Goal: Transaction & Acquisition: Purchase product/service

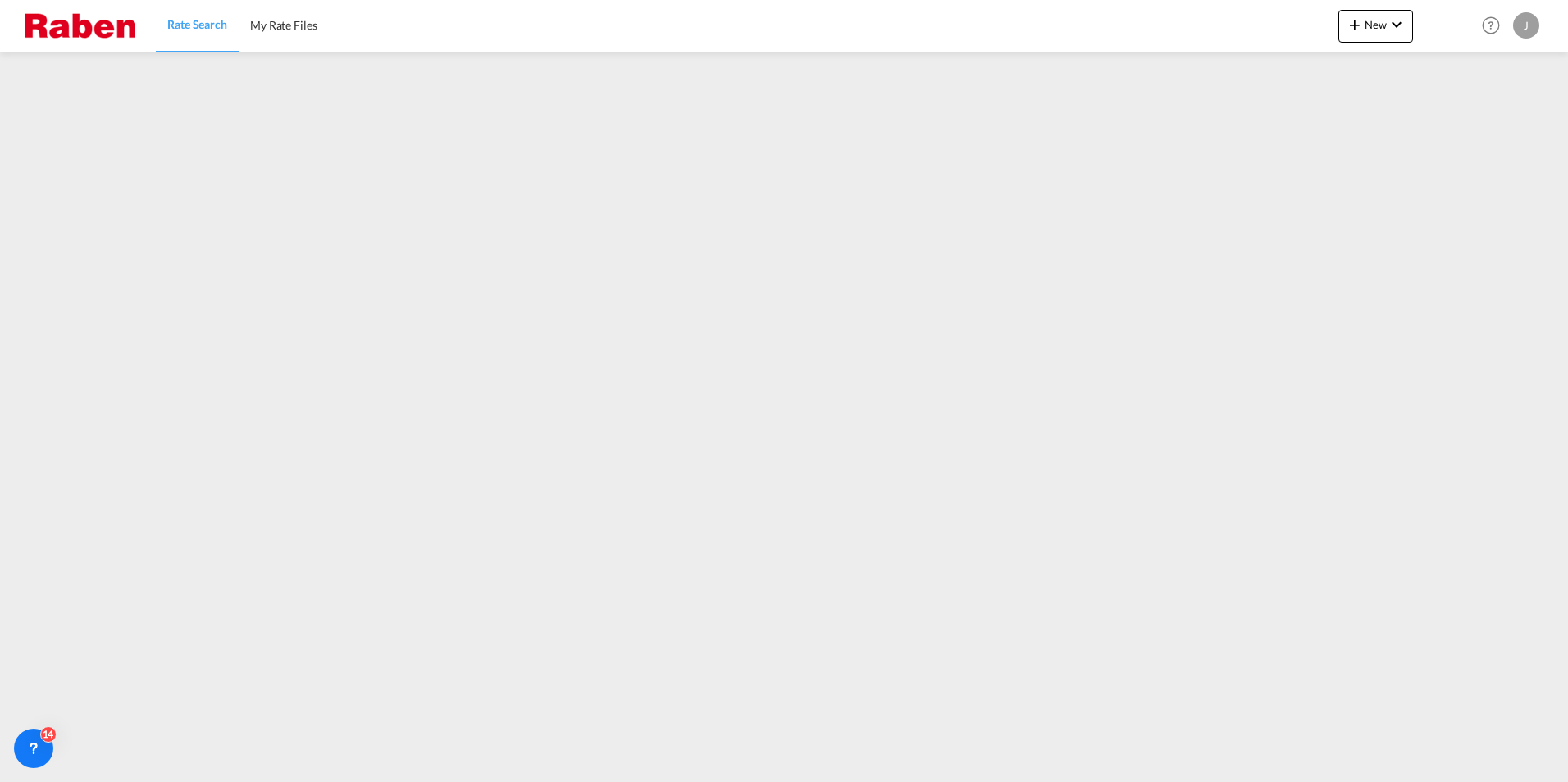
click at [989, 38] on div "Rate Search My Rate Files New Rates Ratecard Ratesheet Help Resources Product R…" at bounding box center [784, 26] width 1519 height 51
click at [59, 27] on img at bounding box center [79, 26] width 110 height 36
click at [215, 25] on span "Rate Search" at bounding box center [198, 24] width 60 height 14
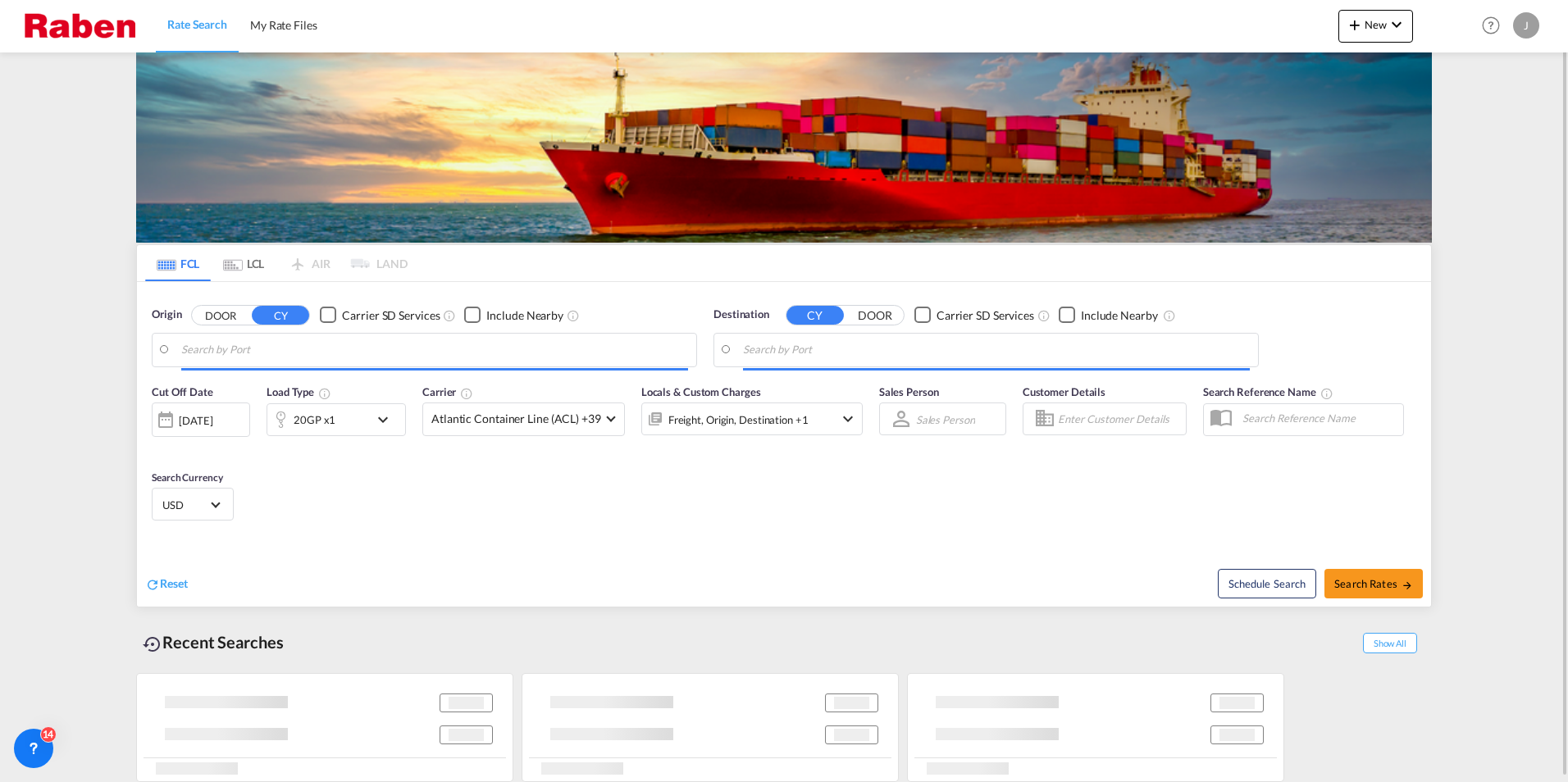
type input "[GEOGRAPHIC_DATA], NLRTM"
type input "Jeddah, SAJED"
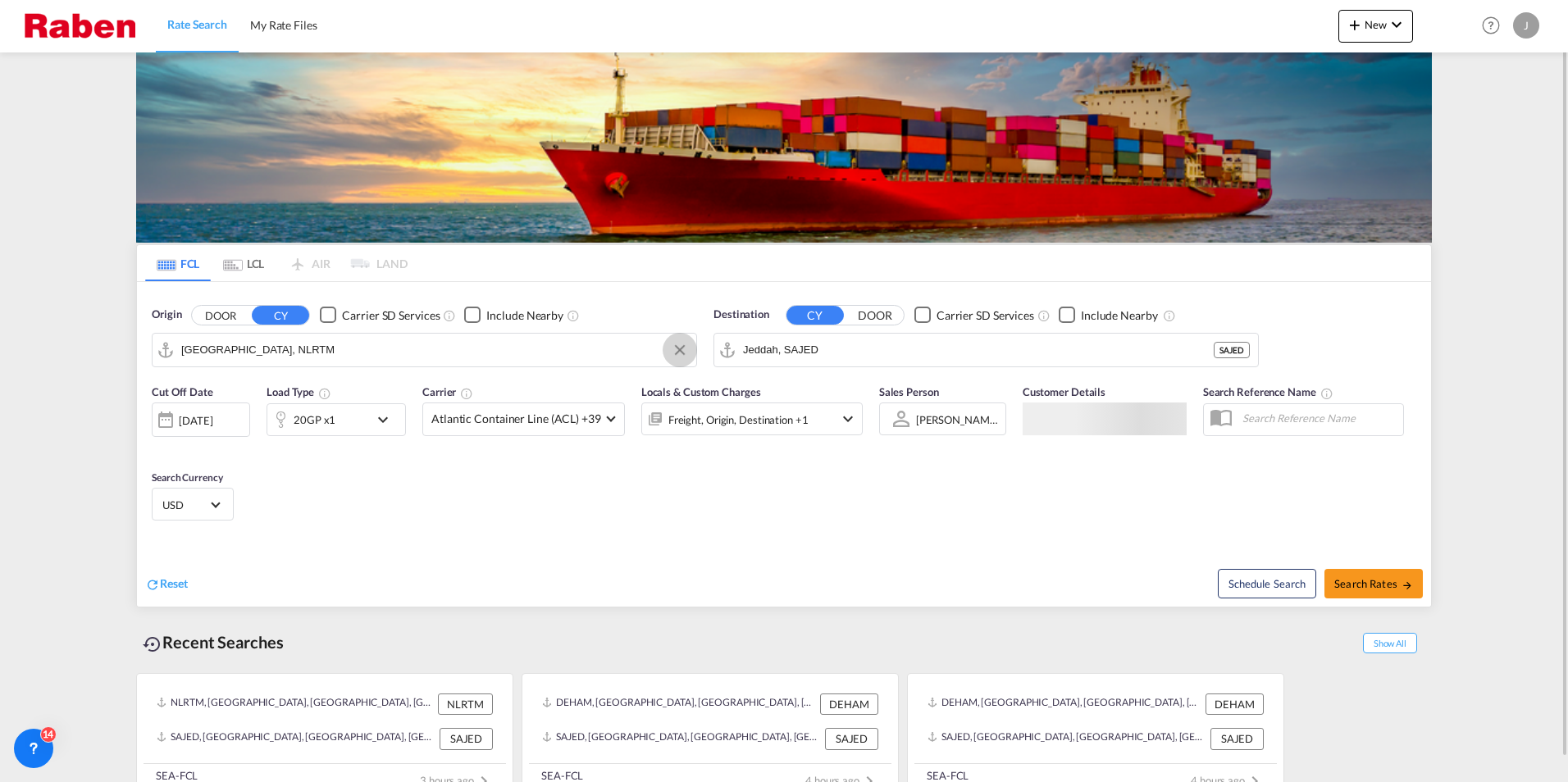
click at [683, 355] on button "Clear Input" at bounding box center [679, 350] width 25 height 25
click at [569, 347] on input "Search by Port" at bounding box center [435, 350] width 507 height 25
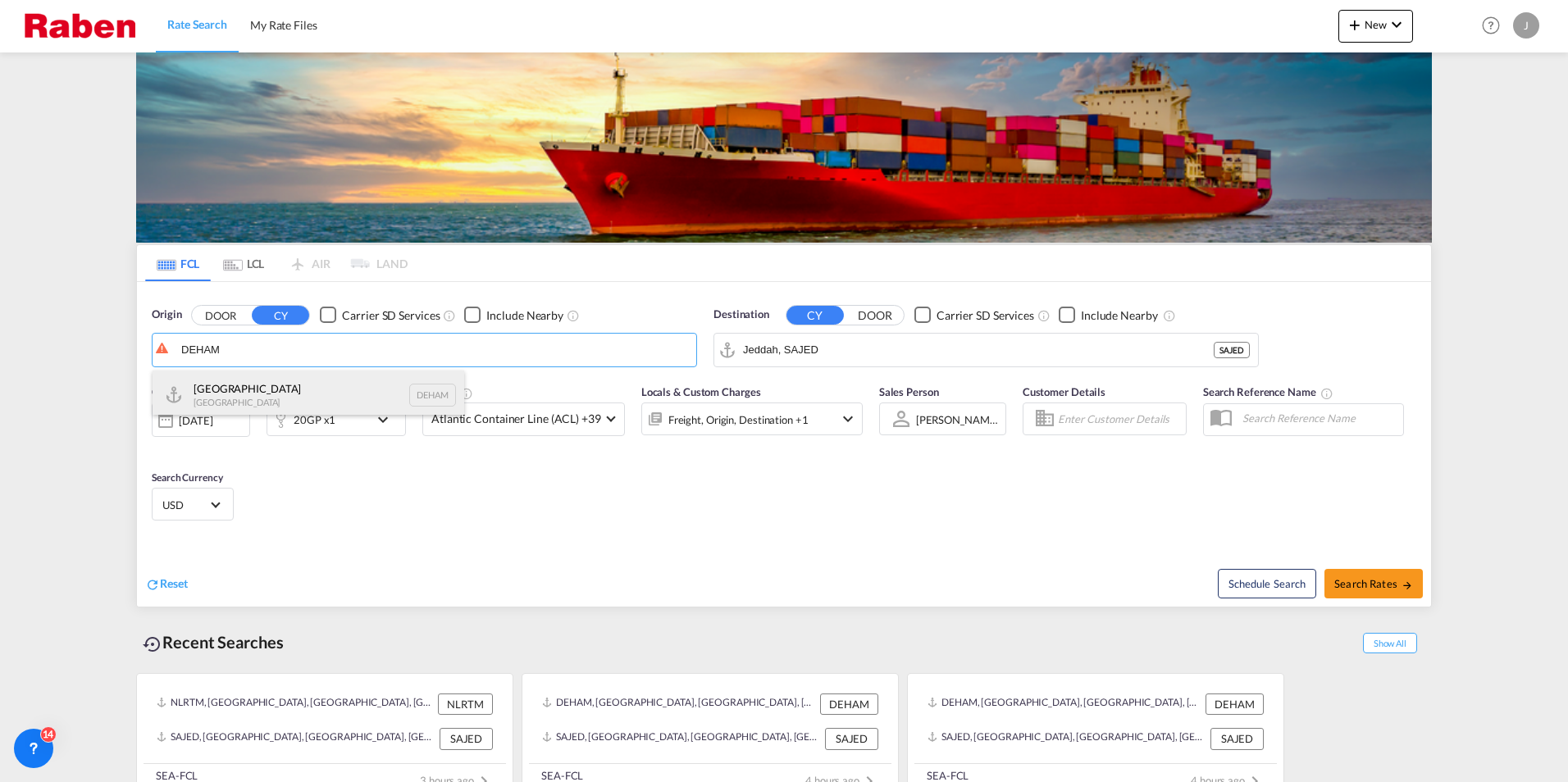
click at [250, 386] on div "[GEOGRAPHIC_DATA] [GEOGRAPHIC_DATA] DEHAM" at bounding box center [308, 396] width 312 height 49
type input "[GEOGRAPHIC_DATA], [GEOGRAPHIC_DATA]"
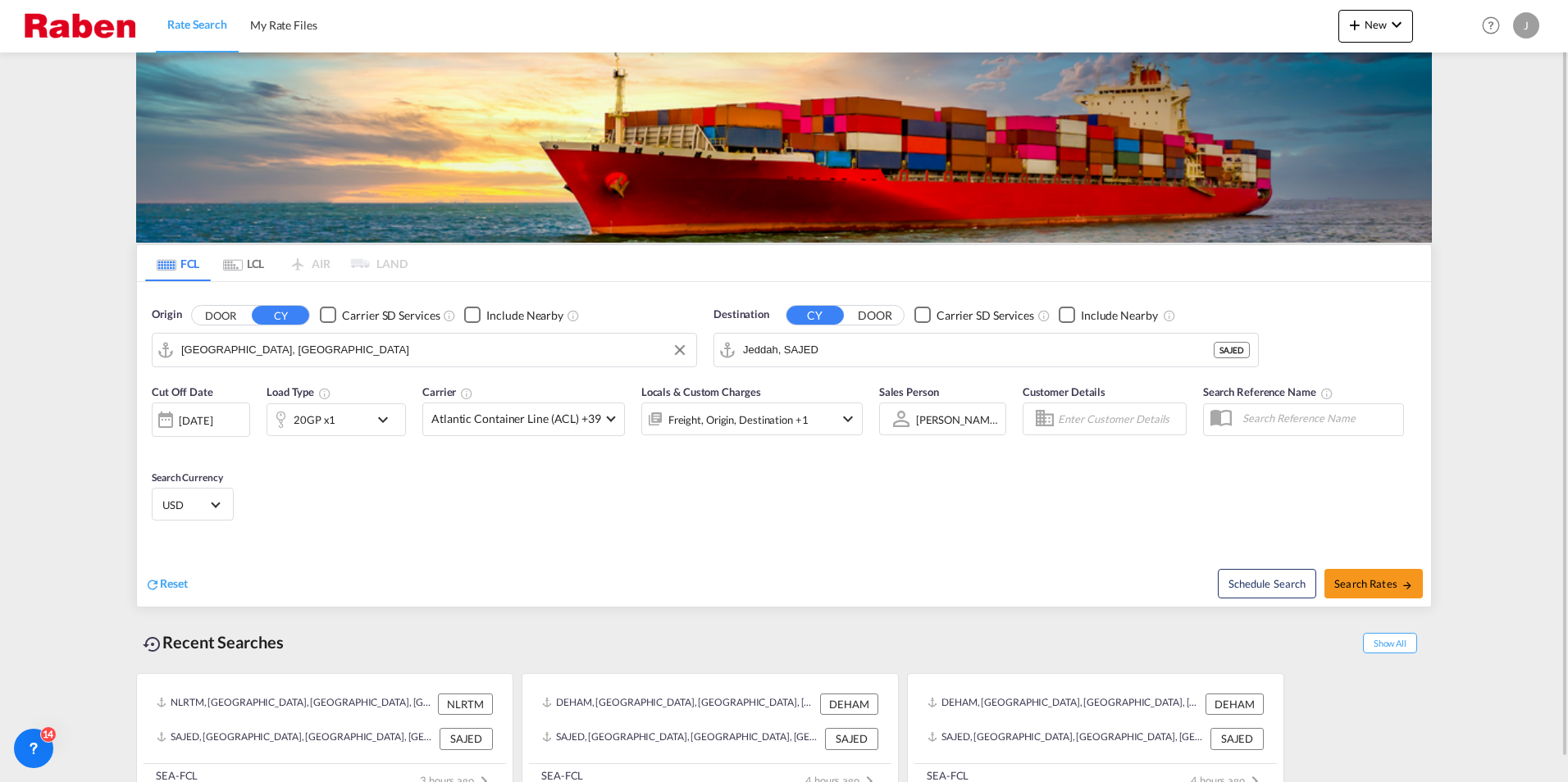
click at [394, 419] on md-icon "icon-chevron-down" at bounding box center [387, 420] width 28 height 20
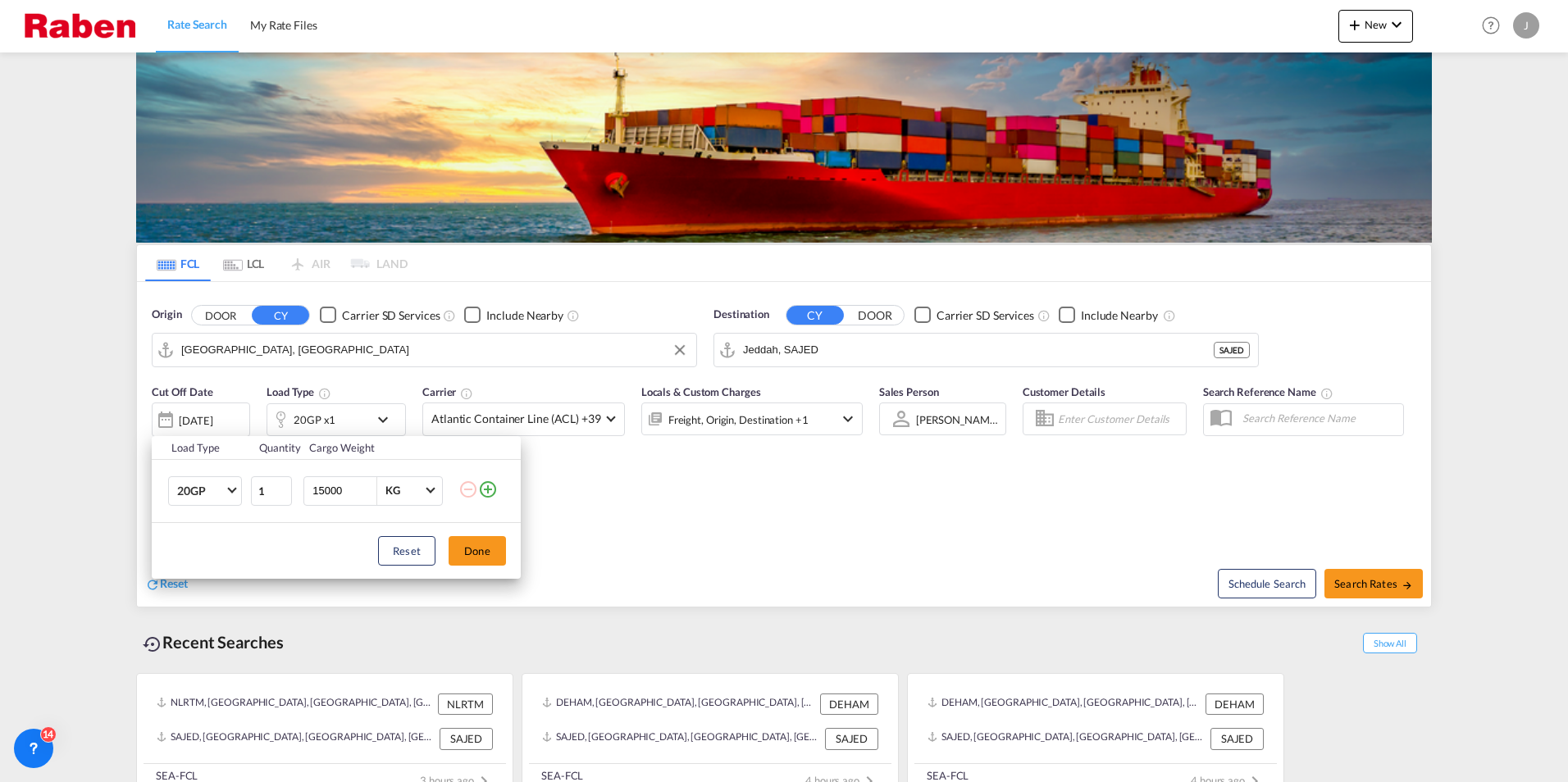
click at [491, 489] on md-icon "icon-plus-circle-outline" at bounding box center [489, 489] width 20 height 20
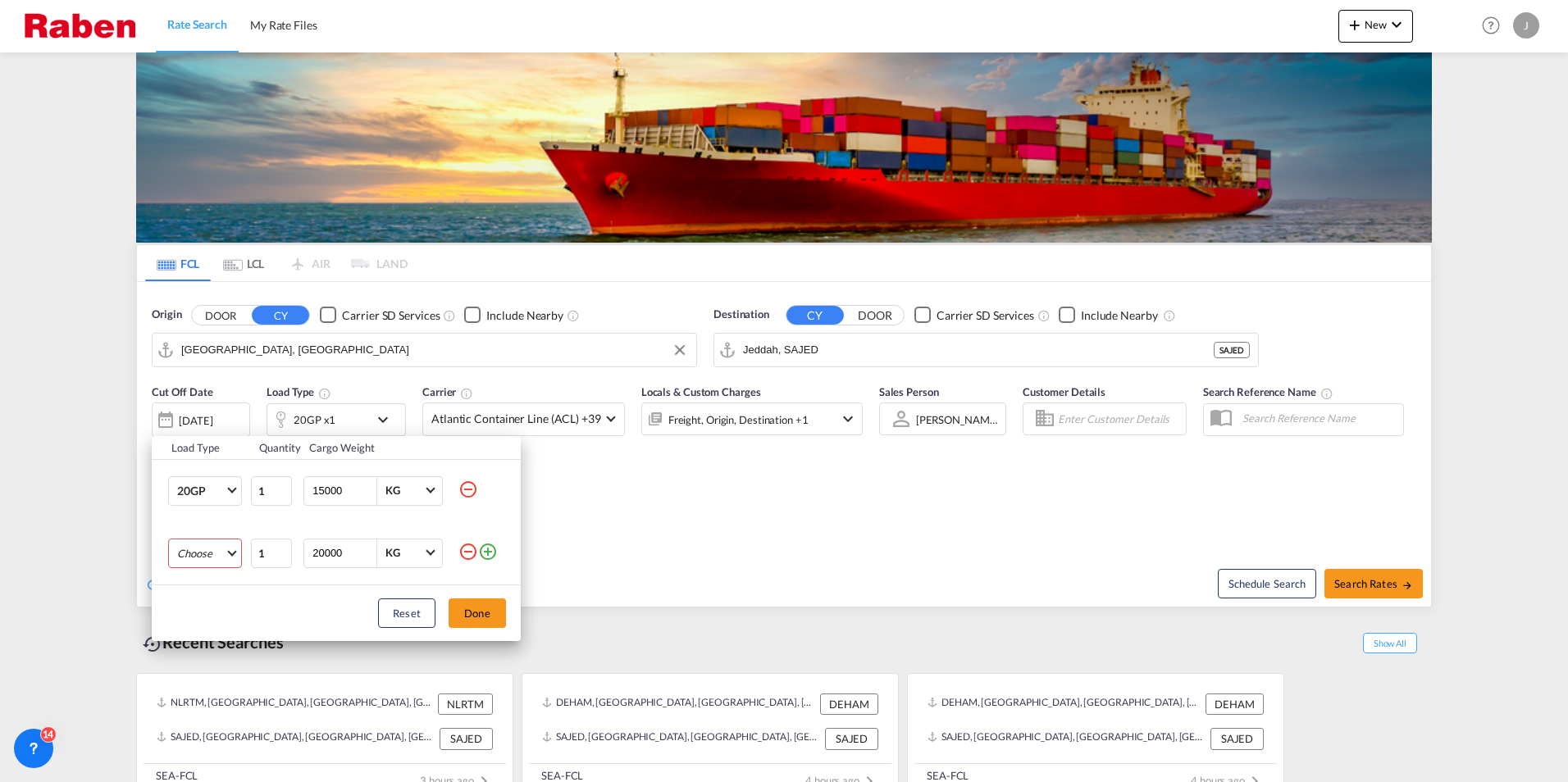
click at [228, 550] on md-select "Choose 20GP 40GP 40HC 45HC 20RE 40RE 40HR 20OT 40OT 20FR 40FR 40NR 20NR 45S 20T…" at bounding box center [204, 553] width 74 height 29
click at [207, 599] on md-option "40GP" at bounding box center [220, 592] width 111 height 39
click at [484, 613] on button "Done" at bounding box center [477, 613] width 57 height 29
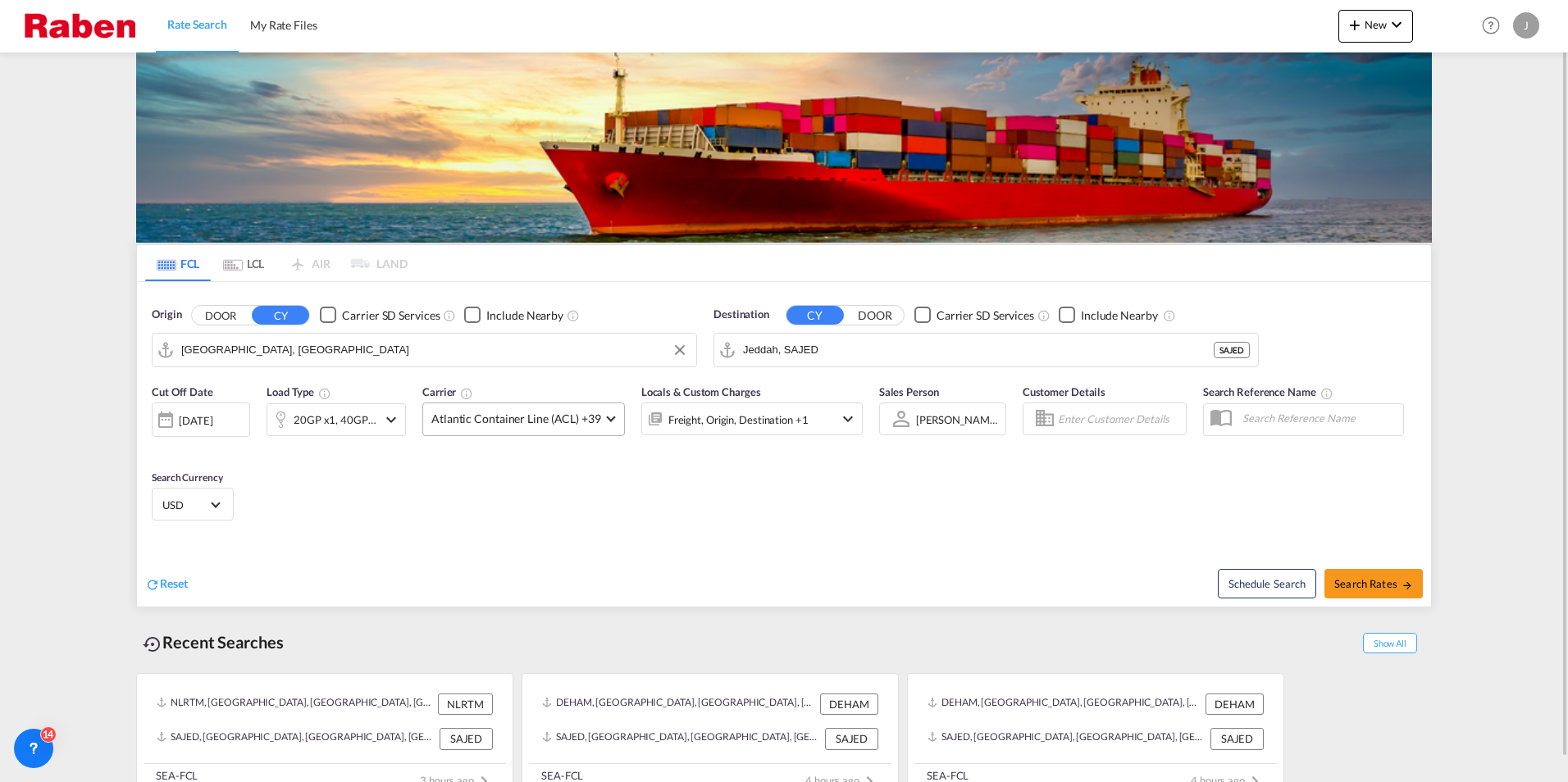
click at [613, 416] on md-select-value "Atlantic Container Line (ACL) +39" at bounding box center [523, 419] width 201 height 32
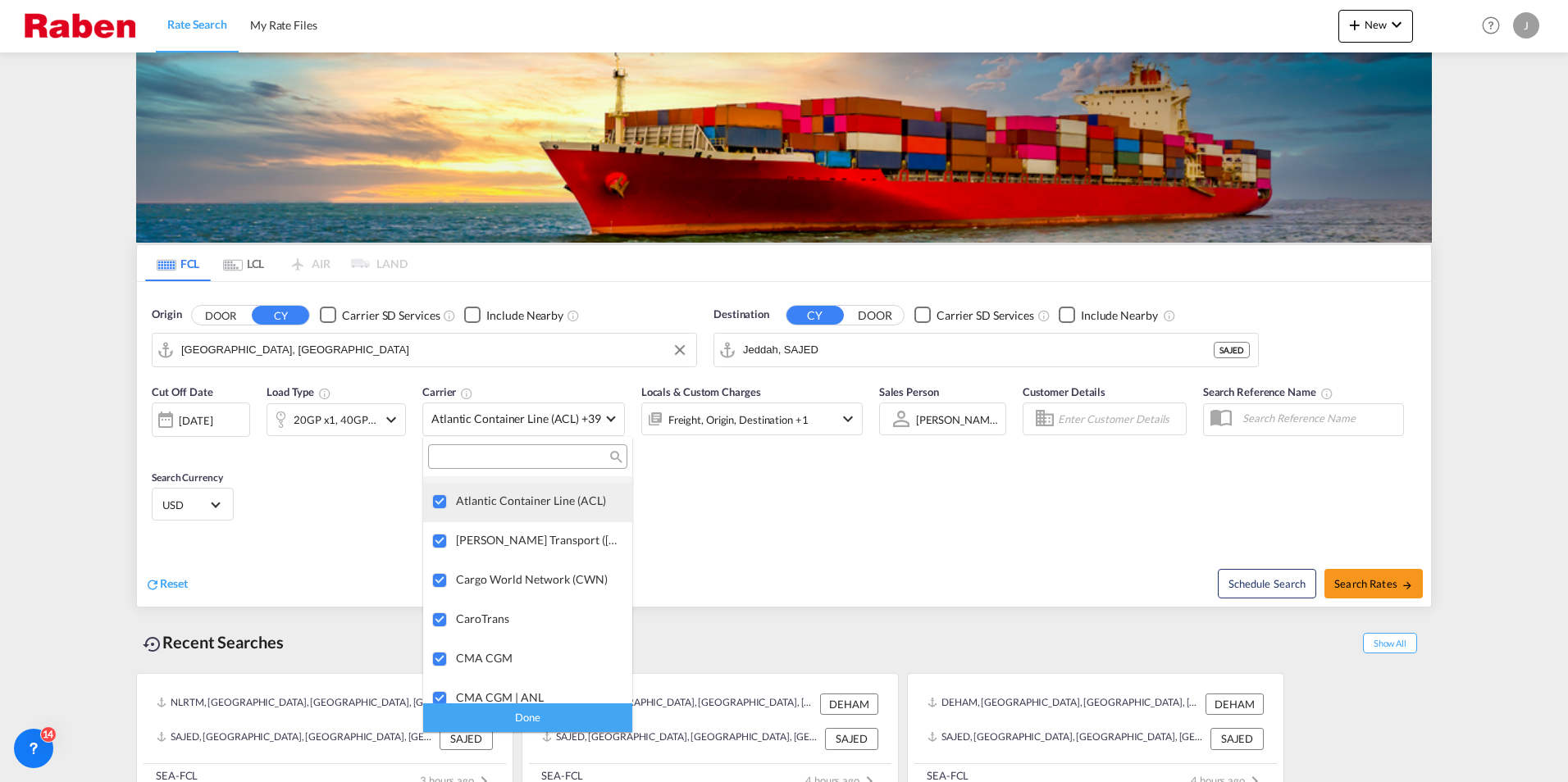
scroll to position [1002, 0]
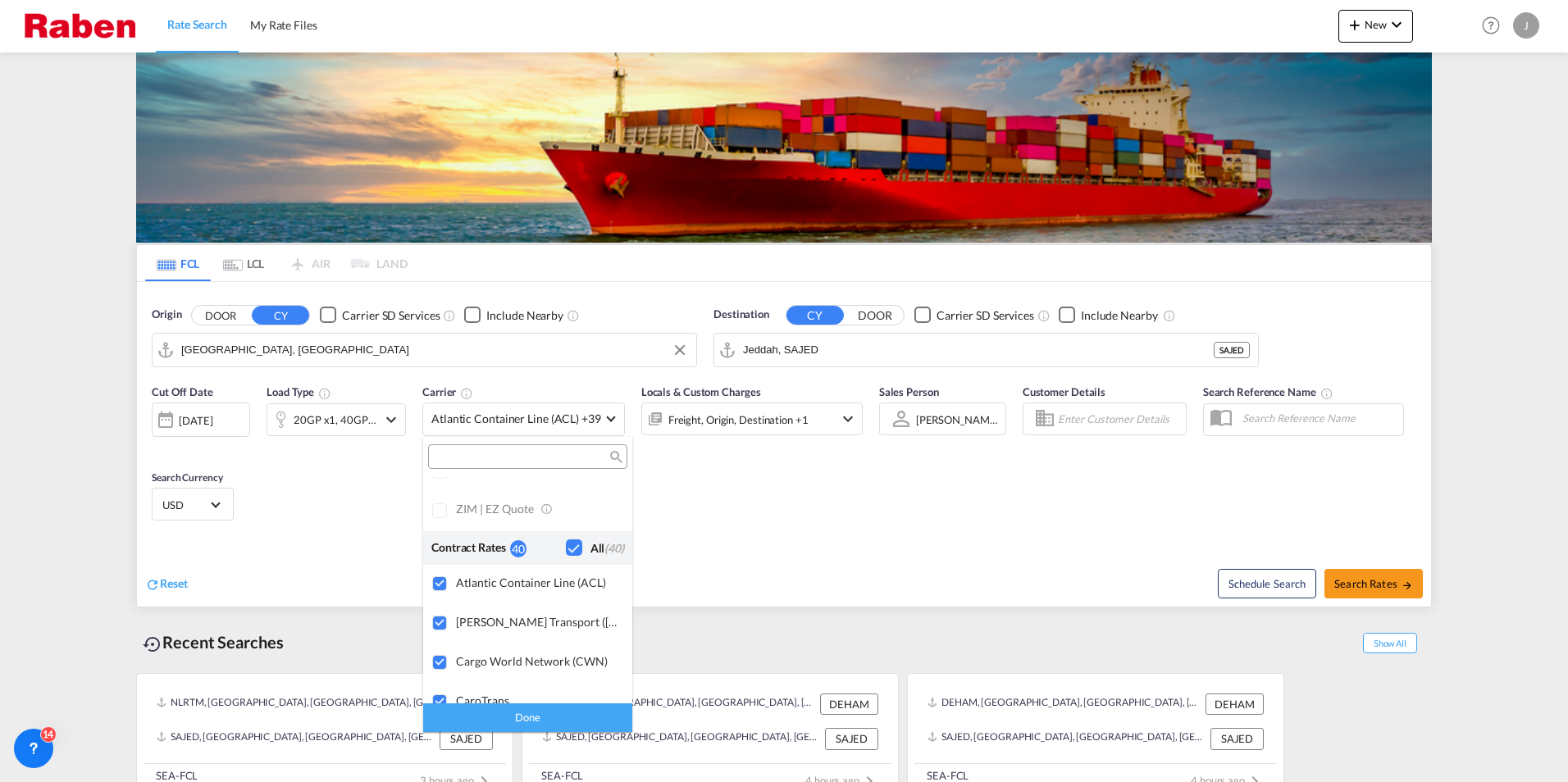
click at [566, 550] on div "Checkbox No Ink" at bounding box center [574, 548] width 16 height 16
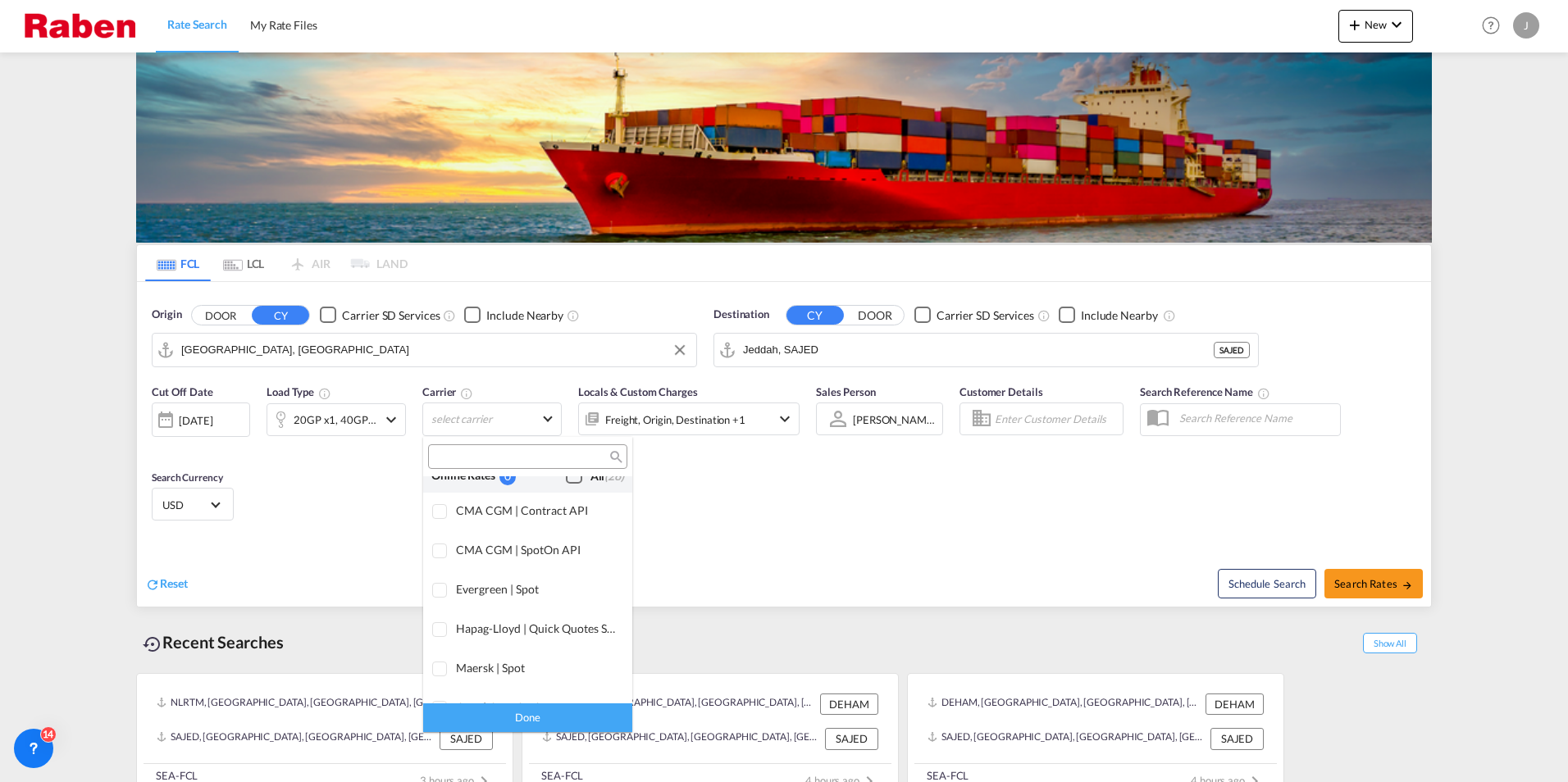
scroll to position [0, 0]
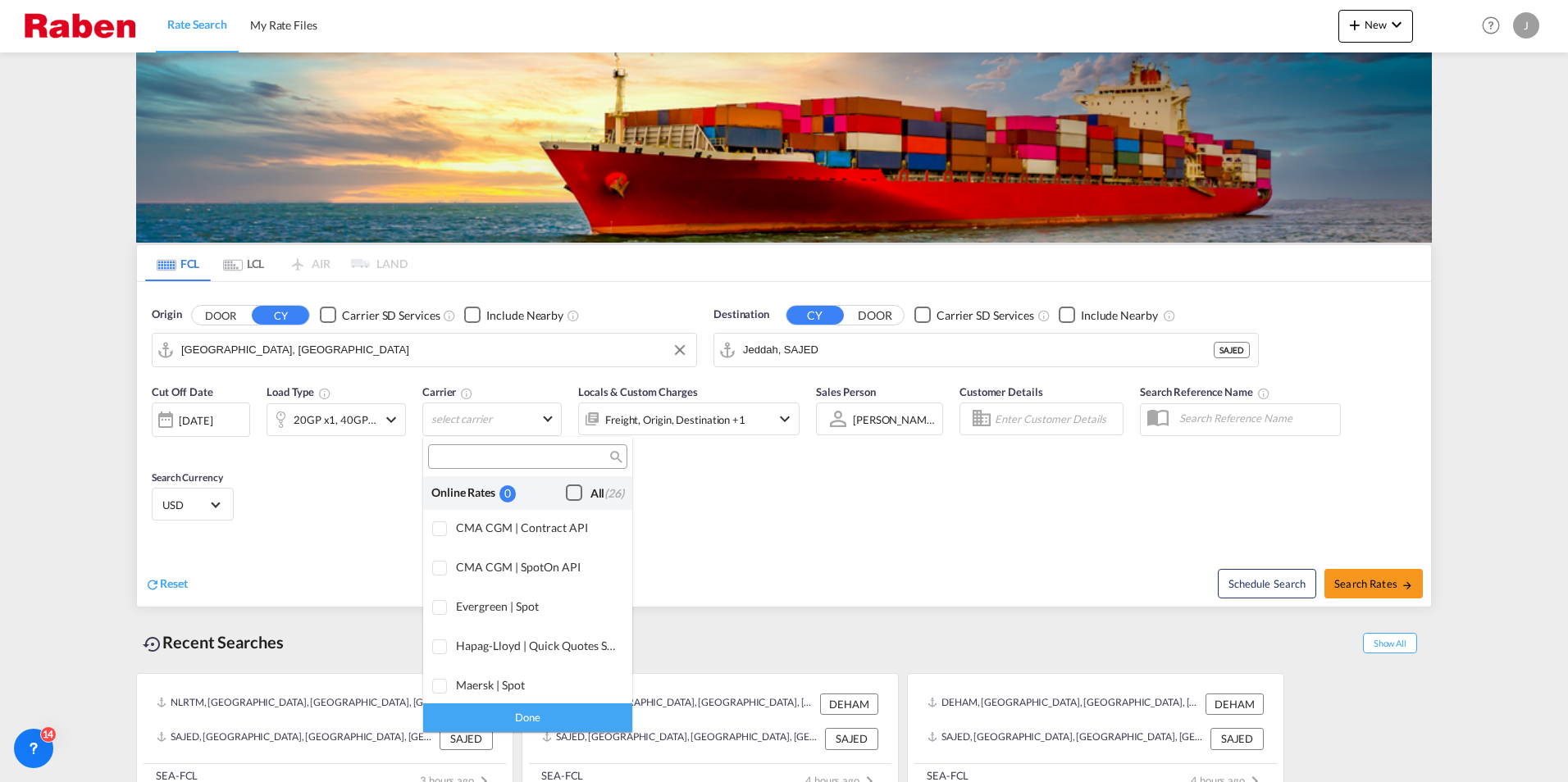
click at [566, 492] on div "Checkbox No Ink" at bounding box center [574, 493] width 16 height 16
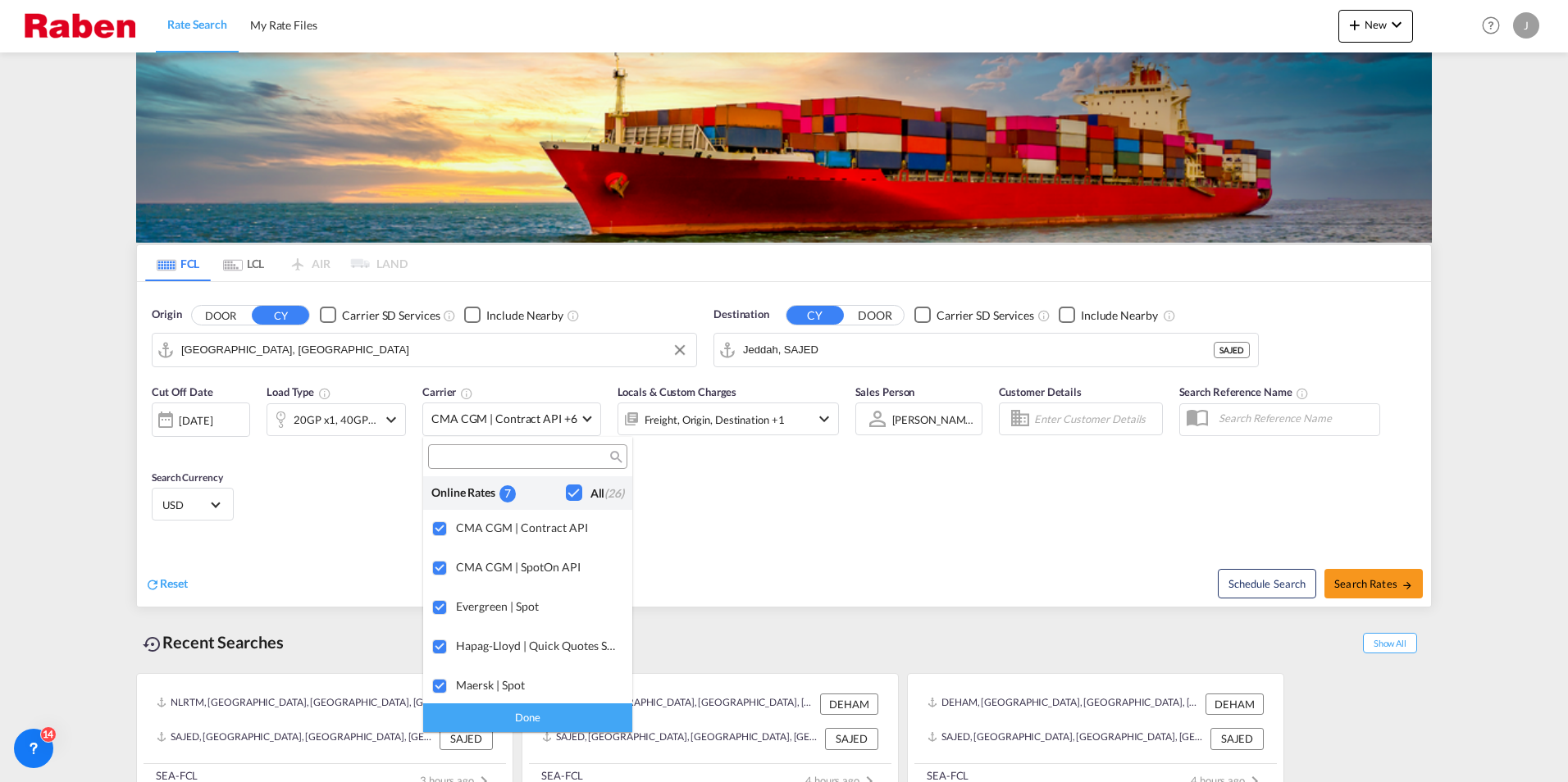
click at [720, 502] on md-backdrop at bounding box center [784, 391] width 1568 height 782
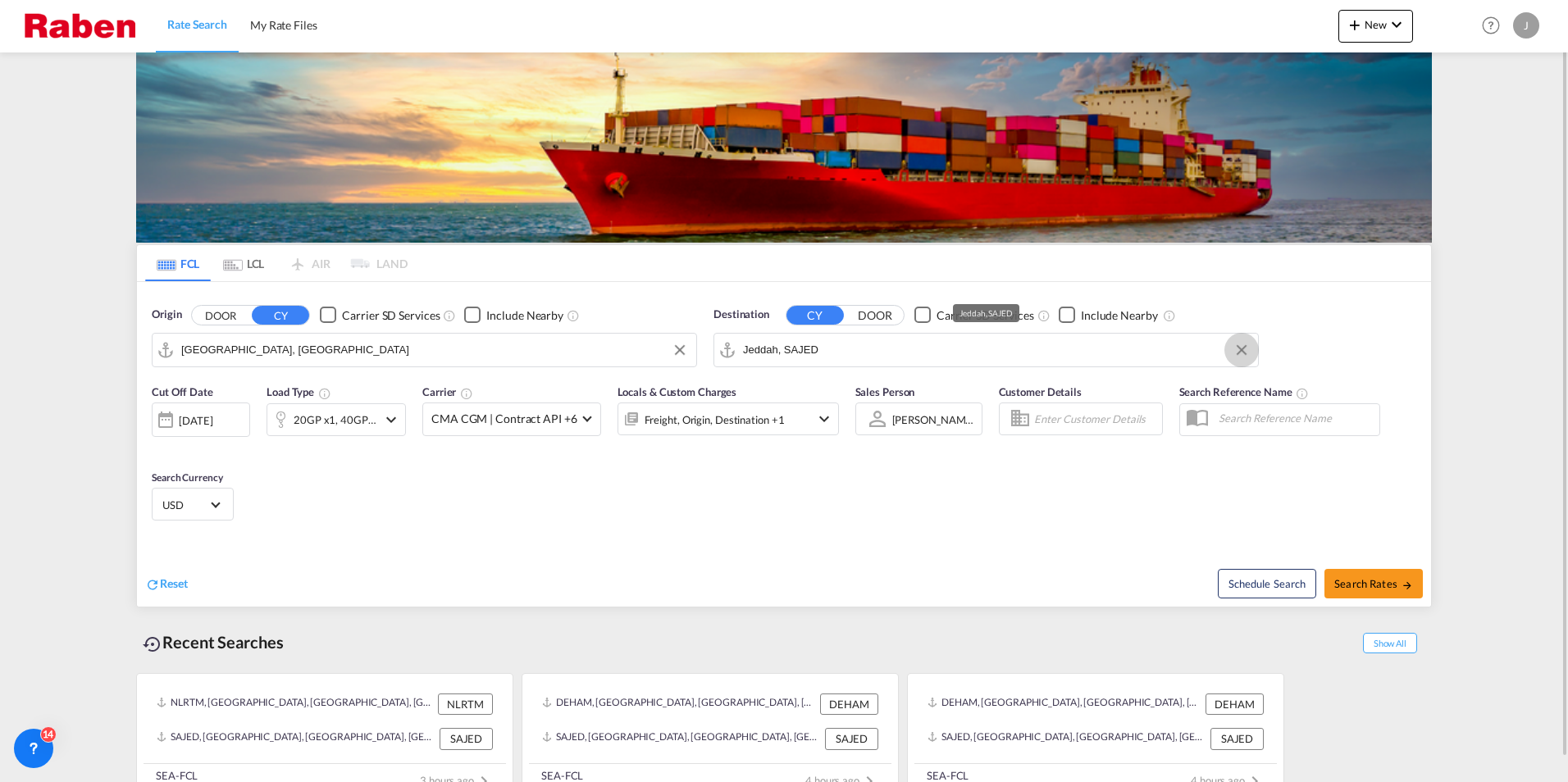
click at [1245, 349] on button "Clear Input" at bounding box center [1242, 350] width 25 height 25
click at [843, 353] on body "Rate Search My Rate Files Rate Search My Rate Files New Rates Ratecard Rateshee…" at bounding box center [784, 391] width 1568 height 782
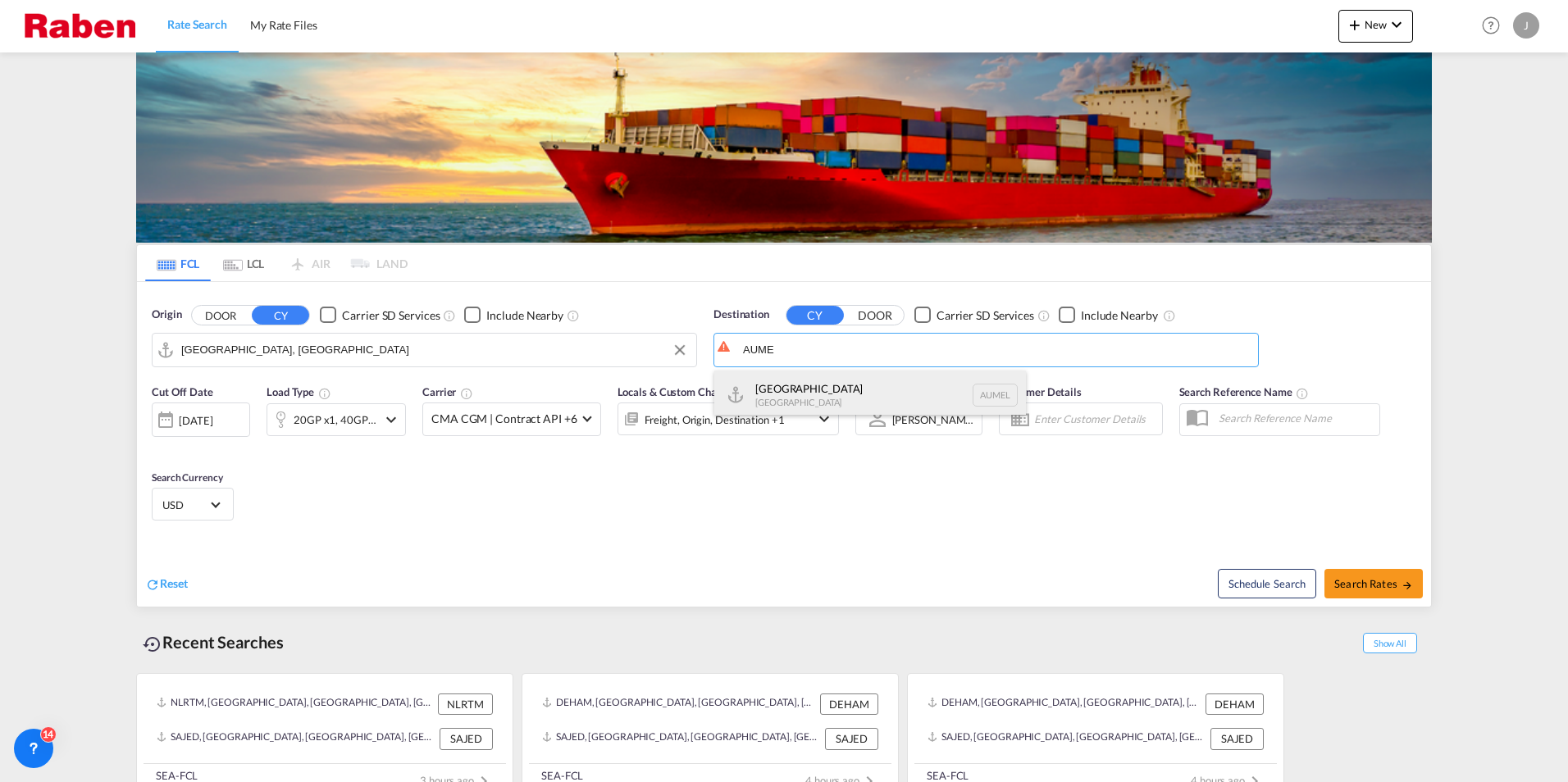
click at [789, 387] on div "[GEOGRAPHIC_DATA] [GEOGRAPHIC_DATA] AUMEL" at bounding box center [871, 396] width 312 height 49
type input "[GEOGRAPHIC_DATA], [GEOGRAPHIC_DATA]"
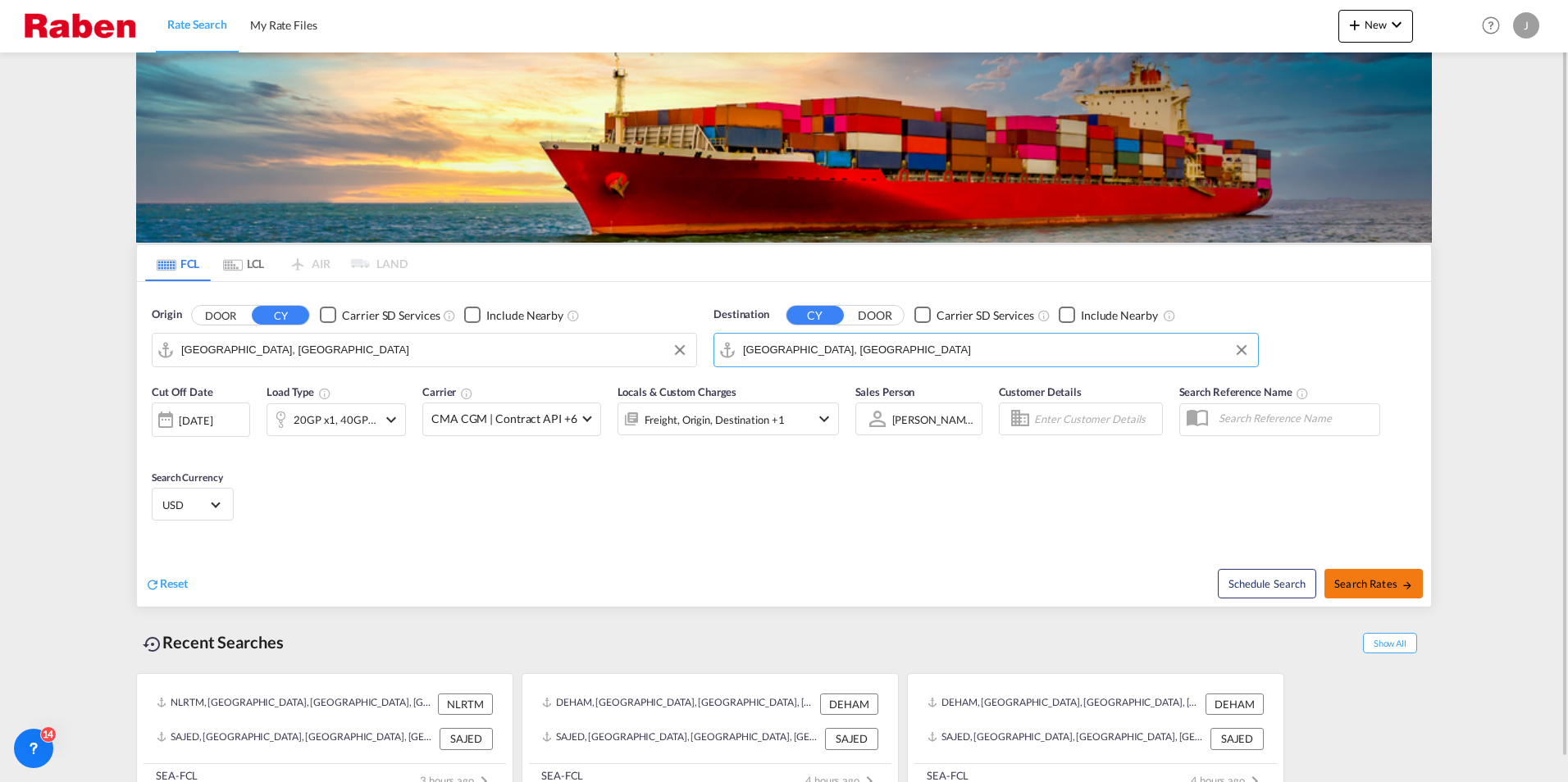
click at [1373, 585] on span "Search Rates" at bounding box center [1374, 583] width 78 height 13
type input "DEHAM to [GEOGRAPHIC_DATA] / [DATE]"
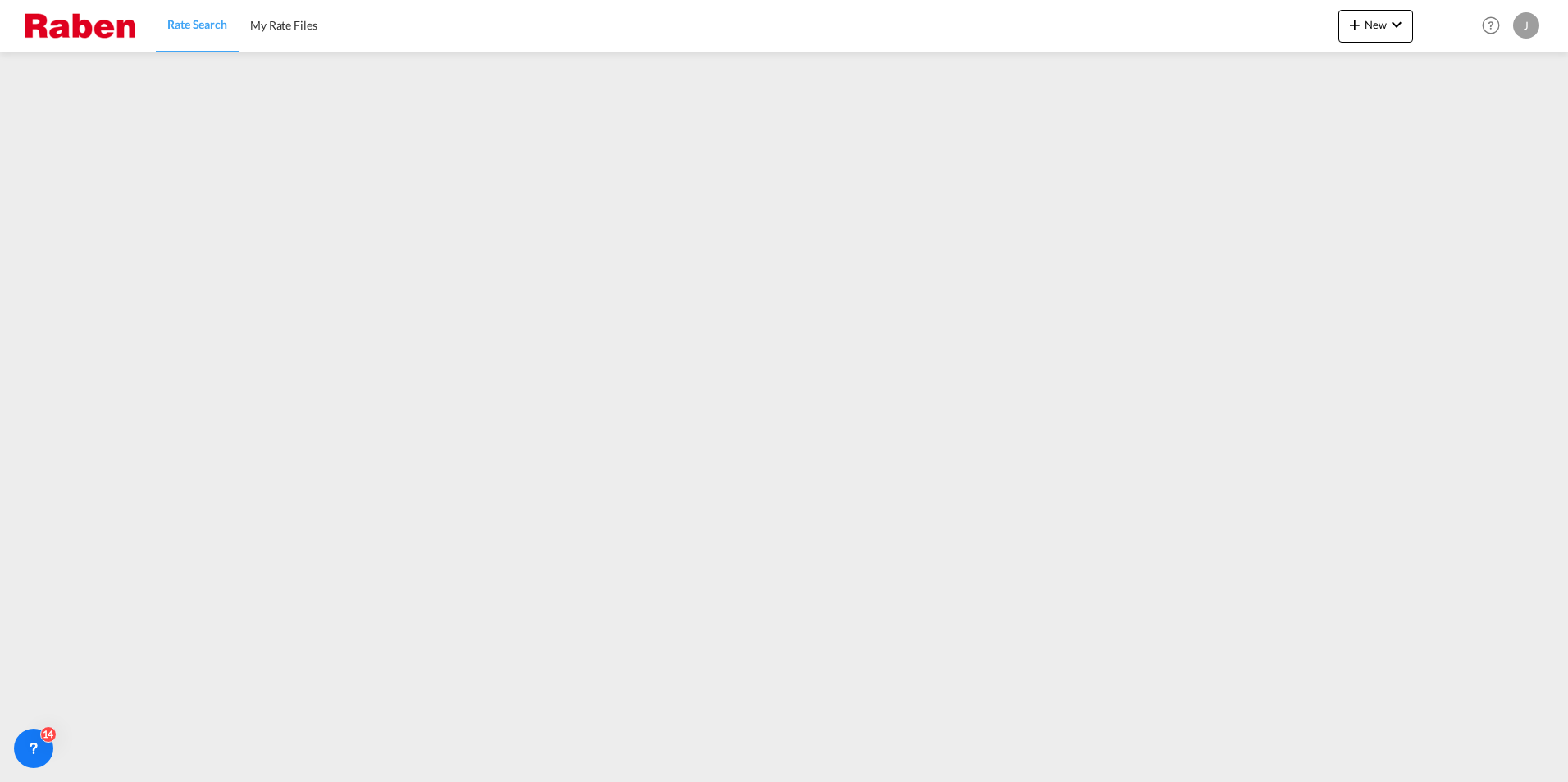
click at [98, 31] on img at bounding box center [79, 26] width 110 height 36
click at [198, 23] on span "Rate Search" at bounding box center [198, 24] width 60 height 14
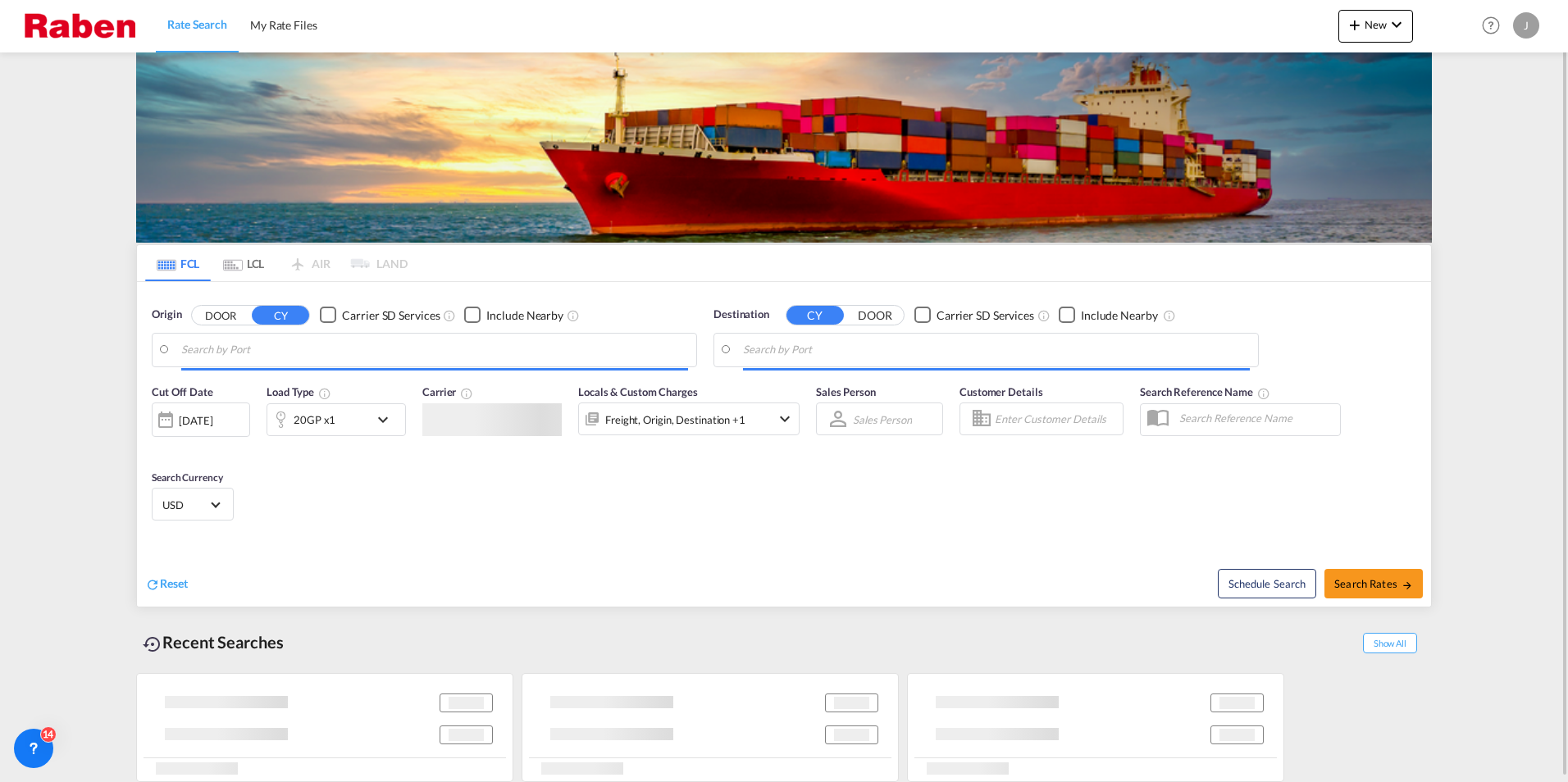
type input "[GEOGRAPHIC_DATA], [GEOGRAPHIC_DATA]"
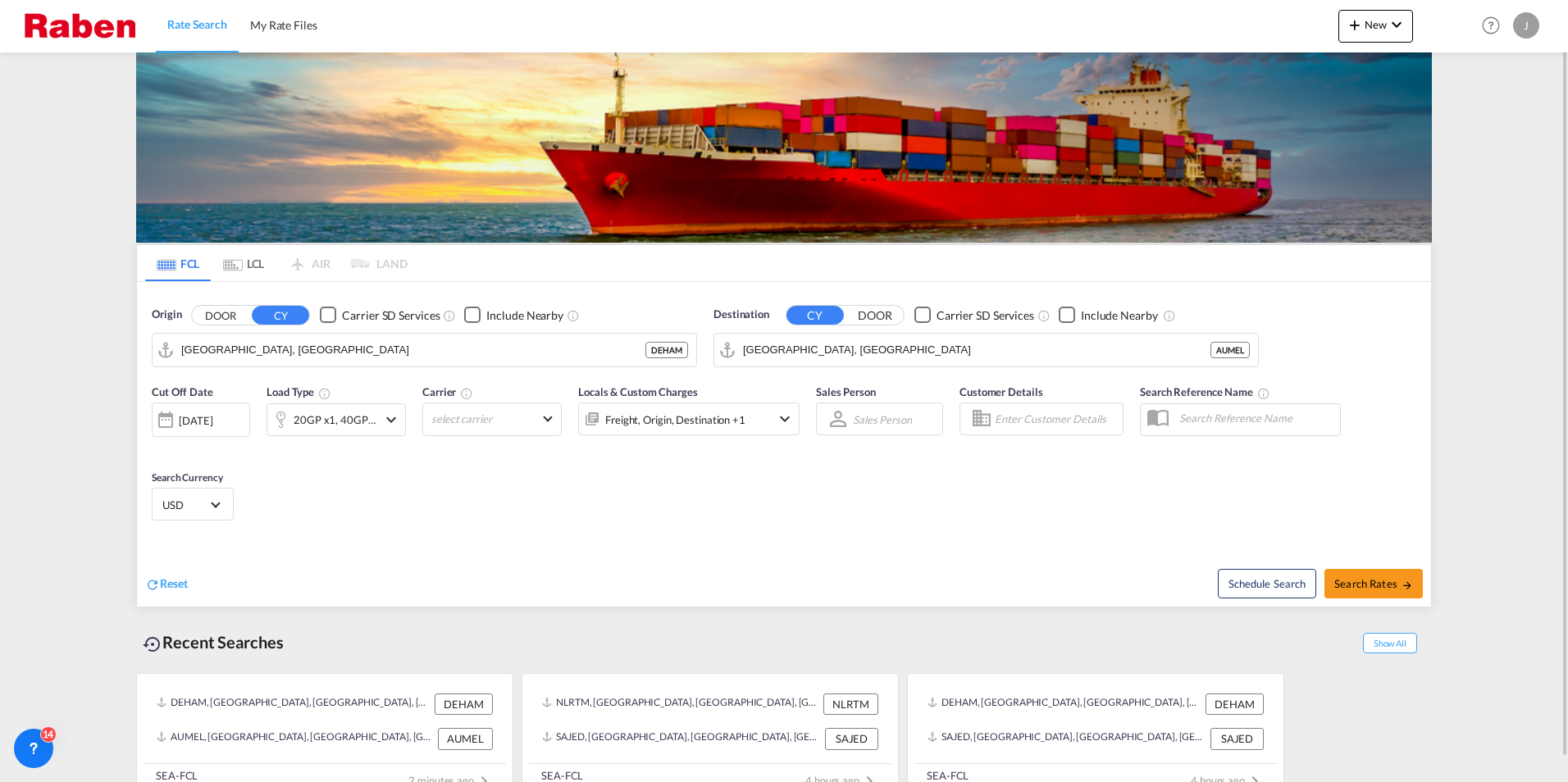
click at [387, 420] on md-icon "icon-chevron-down" at bounding box center [391, 420] width 20 height 20
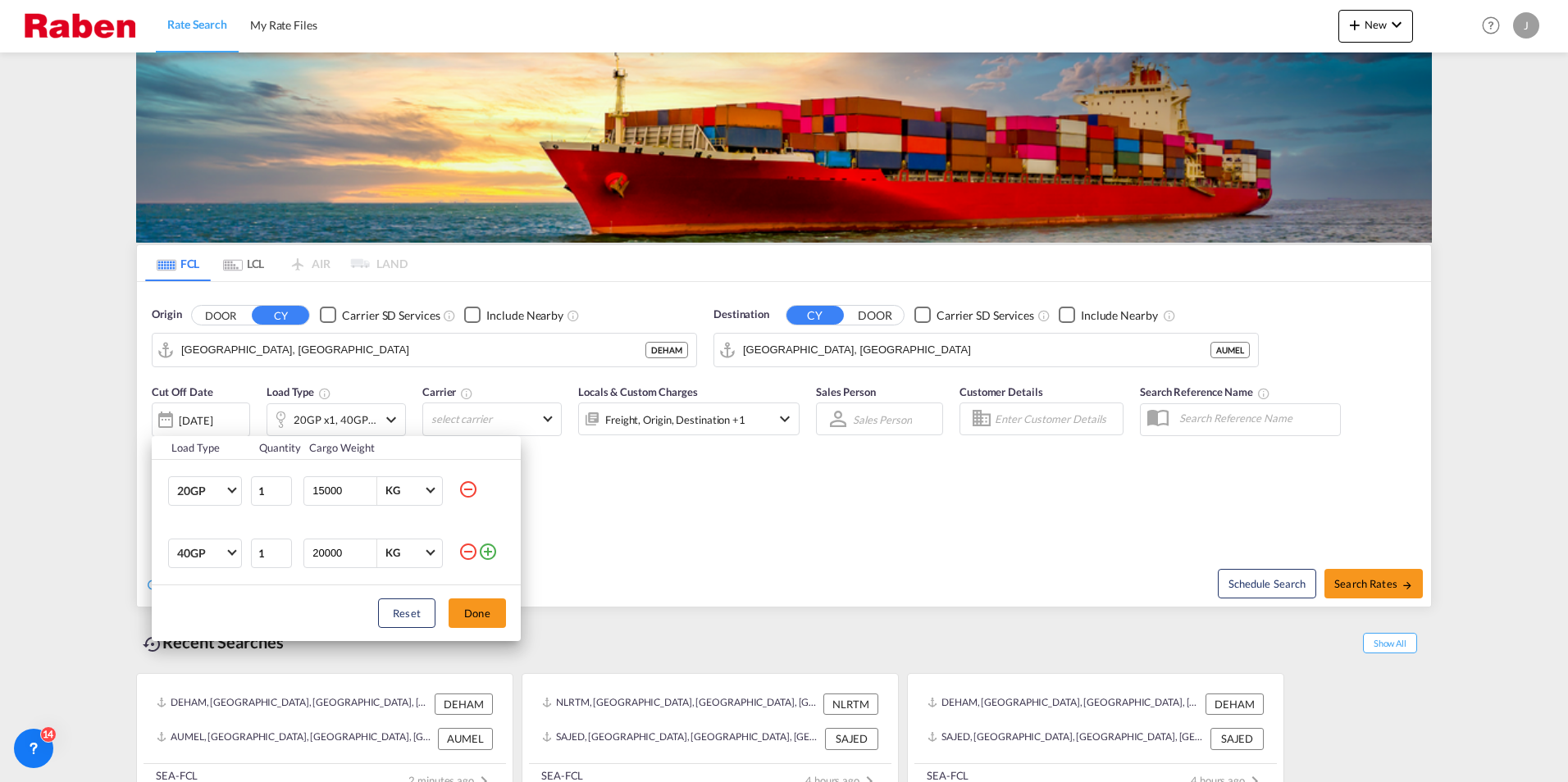
click at [469, 551] on md-icon "icon-minus-circle-outline" at bounding box center [469, 552] width 20 height 20
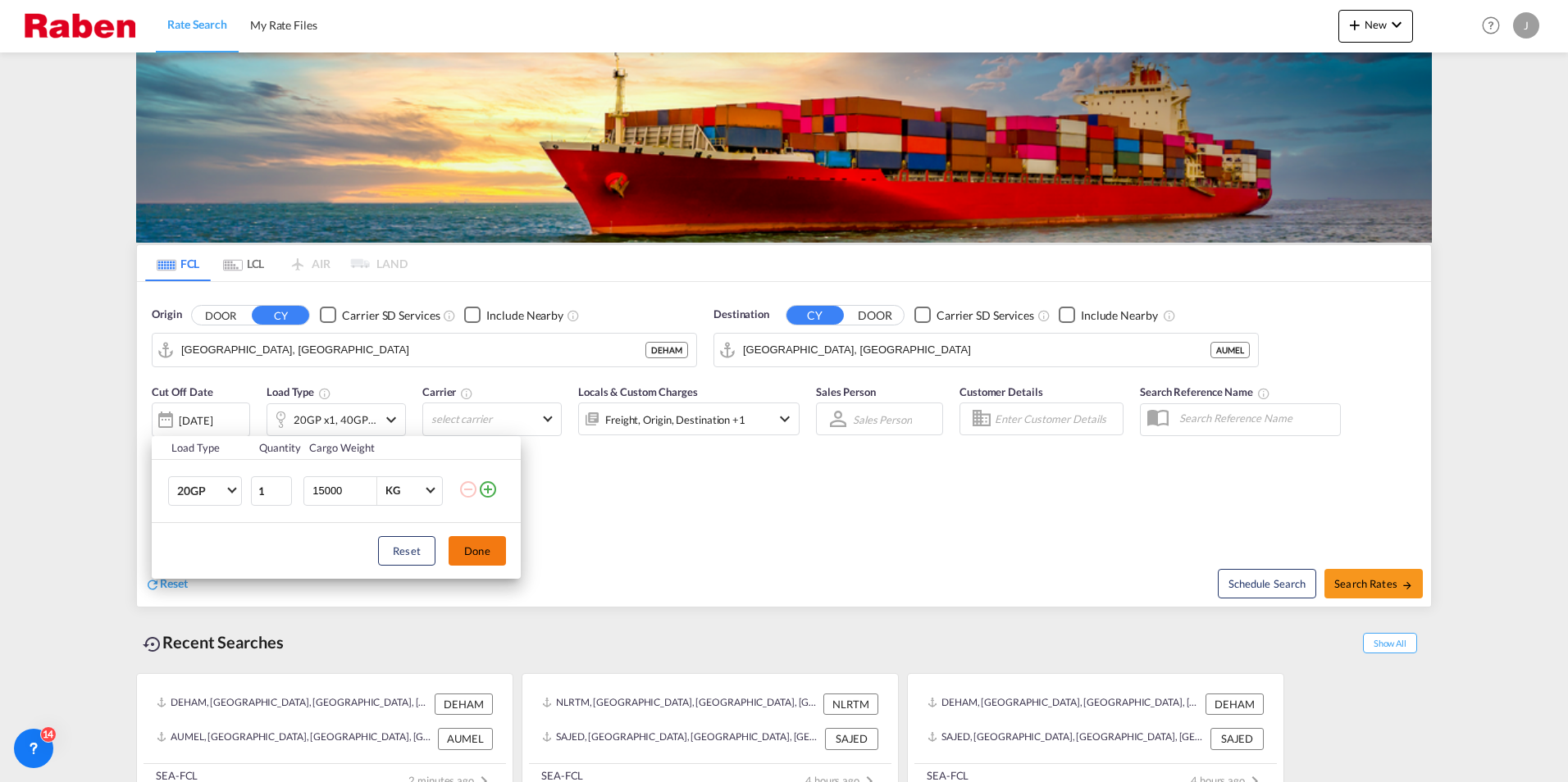
click at [482, 551] on button "Done" at bounding box center [477, 550] width 57 height 29
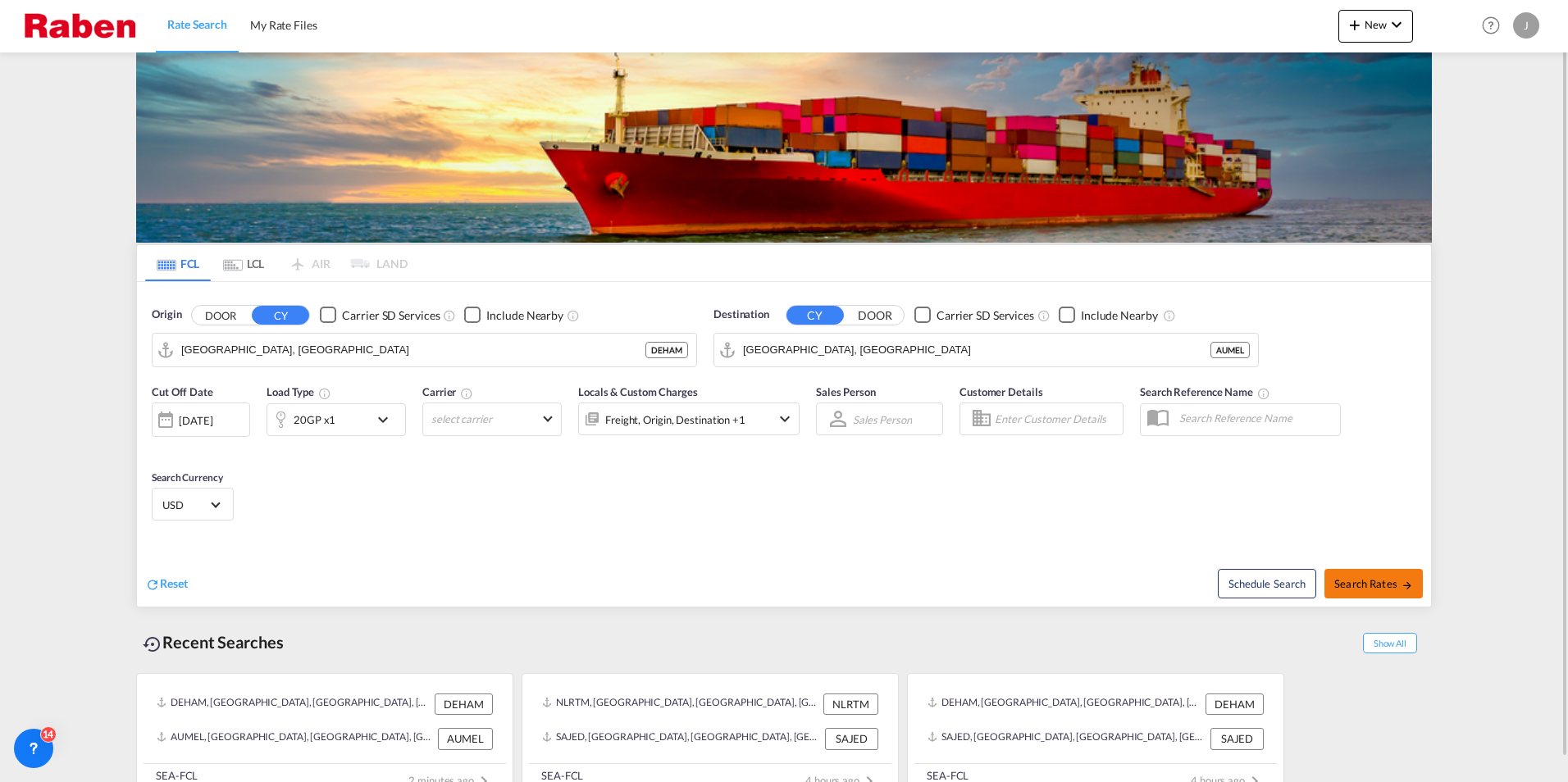
click at [1380, 588] on span "Search Rates" at bounding box center [1374, 583] width 78 height 13
type input "DEHAM to [GEOGRAPHIC_DATA] / [DATE]"
